Goal: Transaction & Acquisition: Purchase product/service

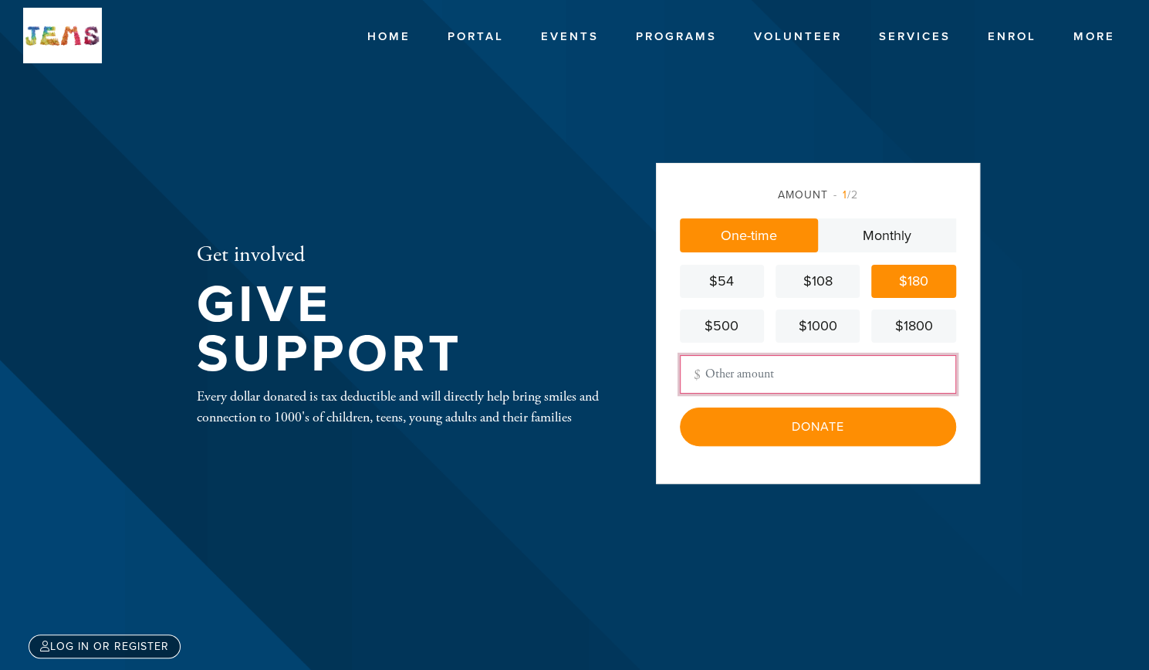
click at [730, 382] on input "Other Amount" at bounding box center [818, 374] width 276 height 39
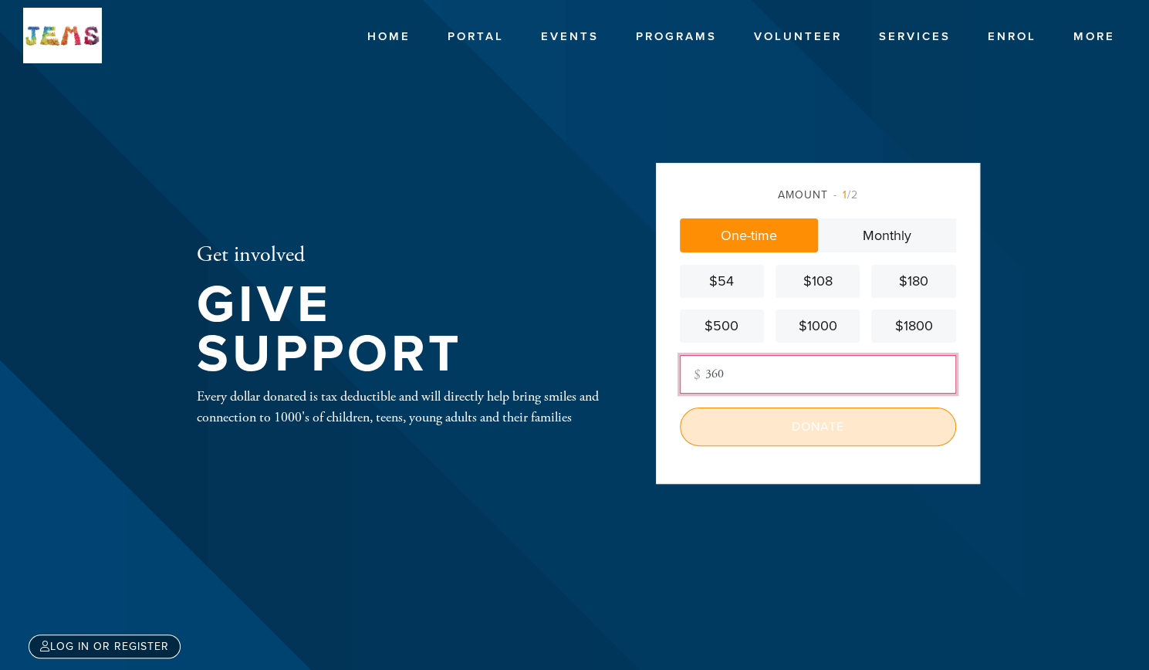
type input "360"
click at [728, 425] on input "Donate" at bounding box center [818, 426] width 276 height 39
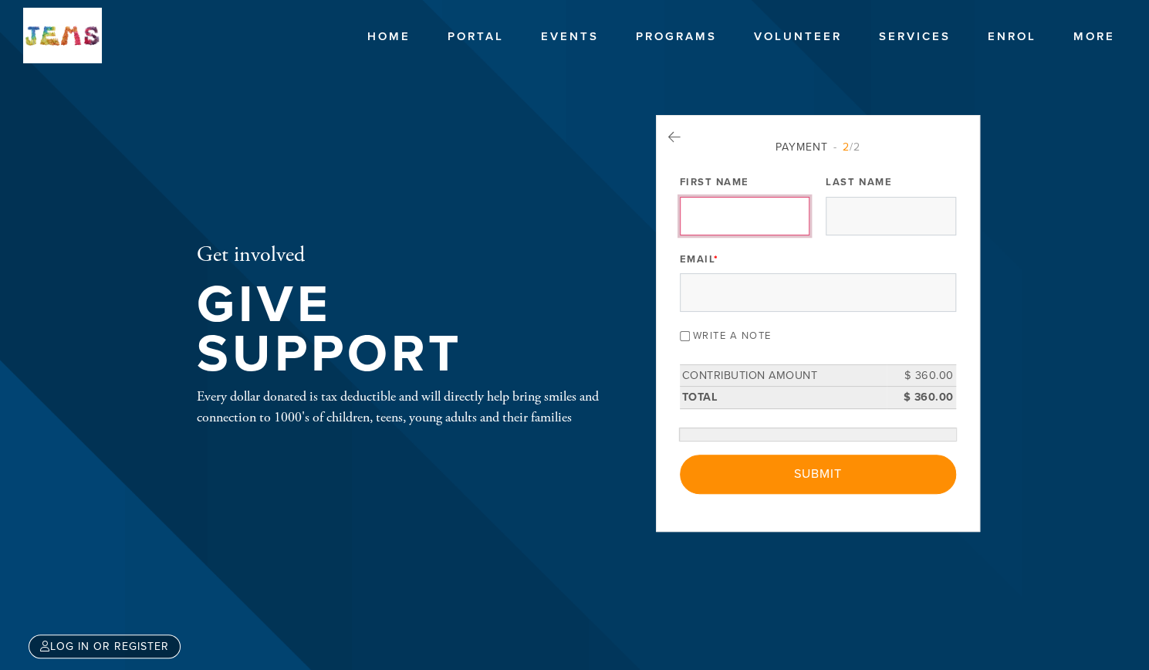
click at [746, 219] on input "First Name" at bounding box center [745, 216] width 130 height 39
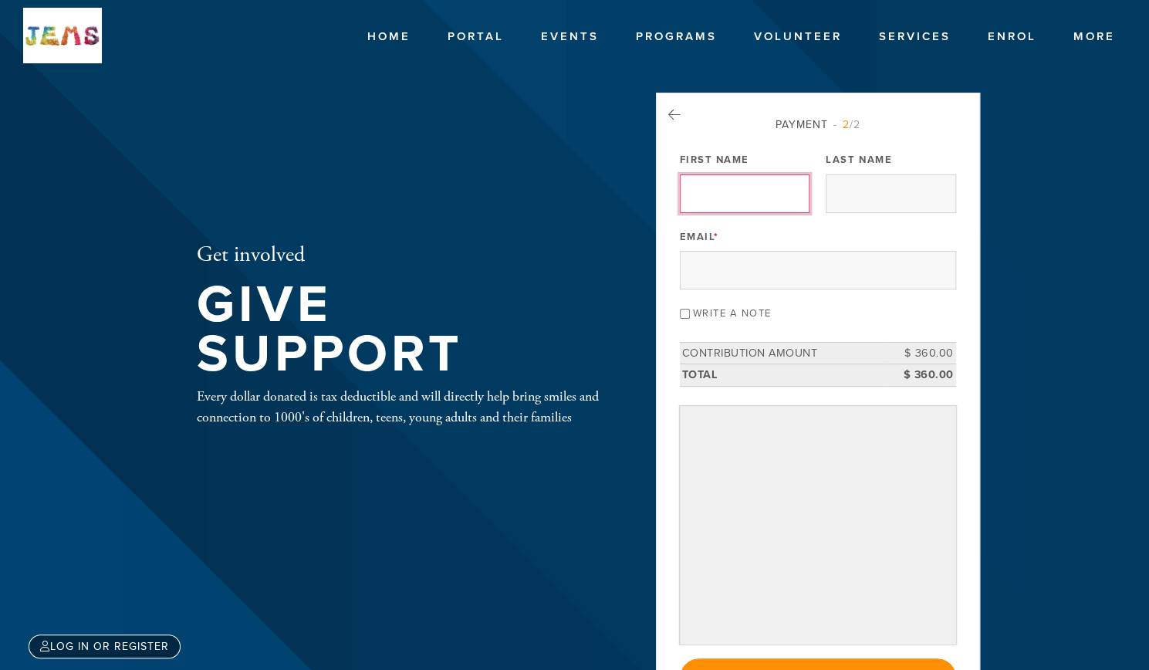
click at [756, 188] on input "First Name" at bounding box center [745, 193] width 130 height 39
type input "Lana"
type input "Huljich"
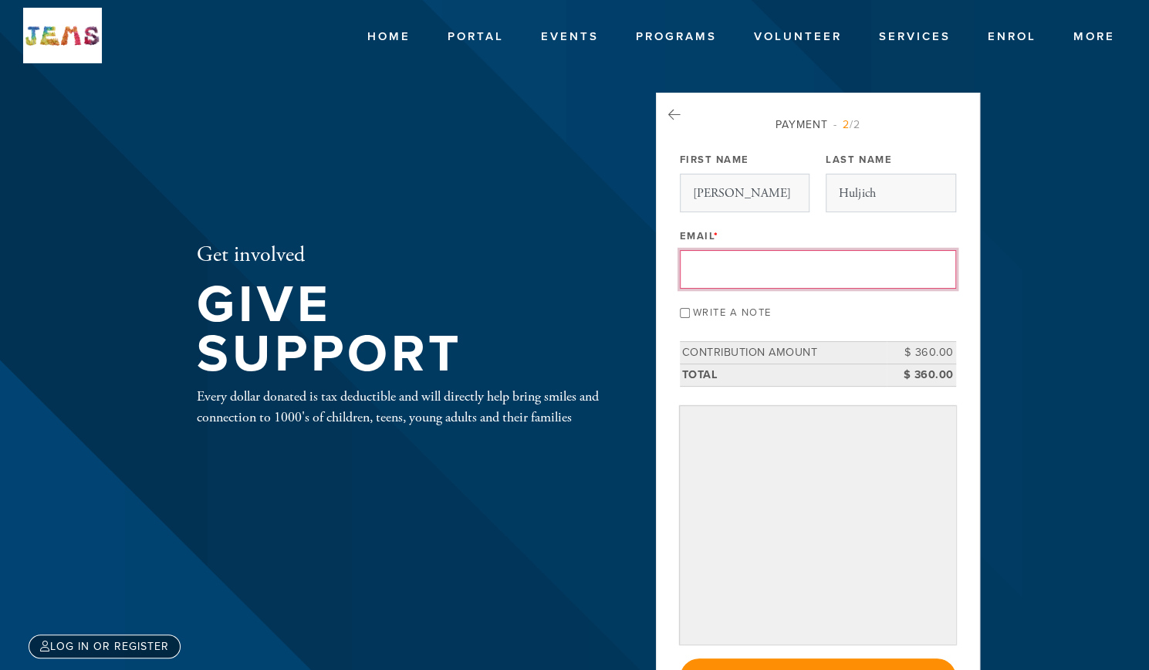
click at [769, 261] on input "Email *" at bounding box center [818, 269] width 276 height 39
type input "svetlanashafirov@gmail.com"
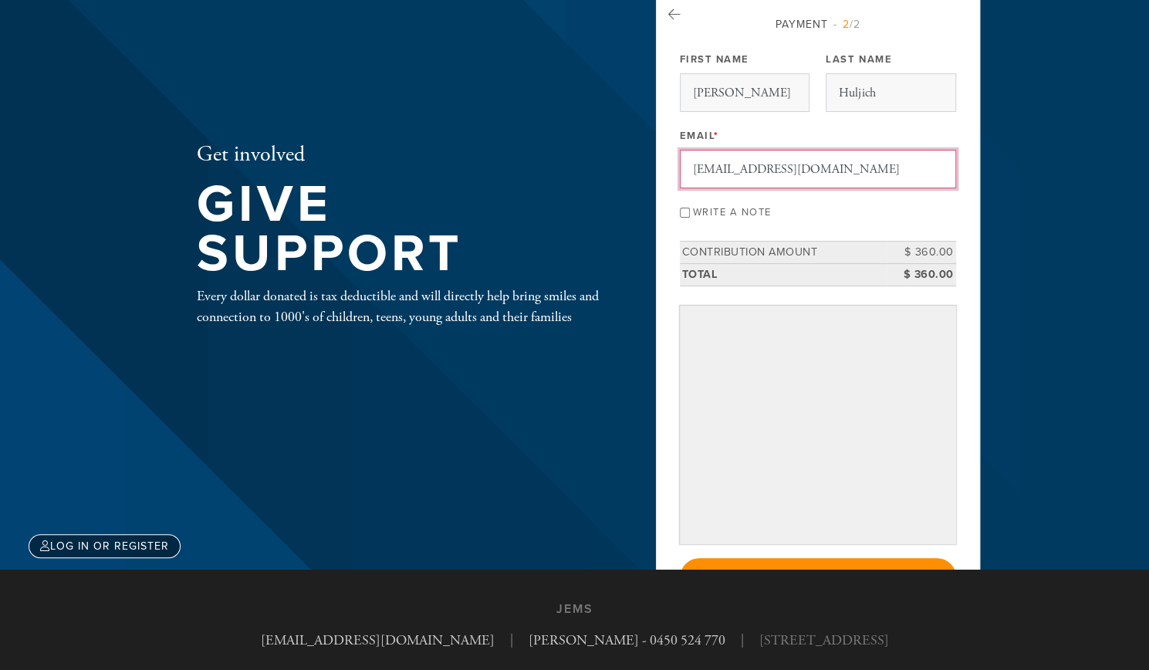
scroll to position [154, 0]
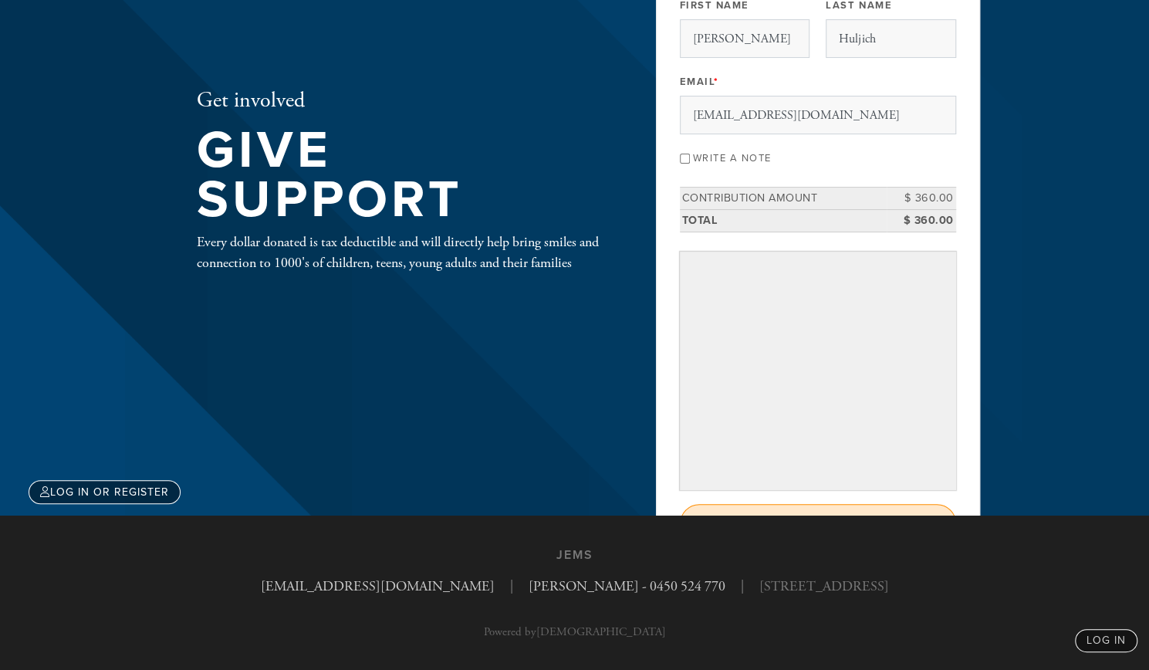
click at [784, 508] on input "Submit" at bounding box center [818, 523] width 276 height 39
